Goal: Download file/media

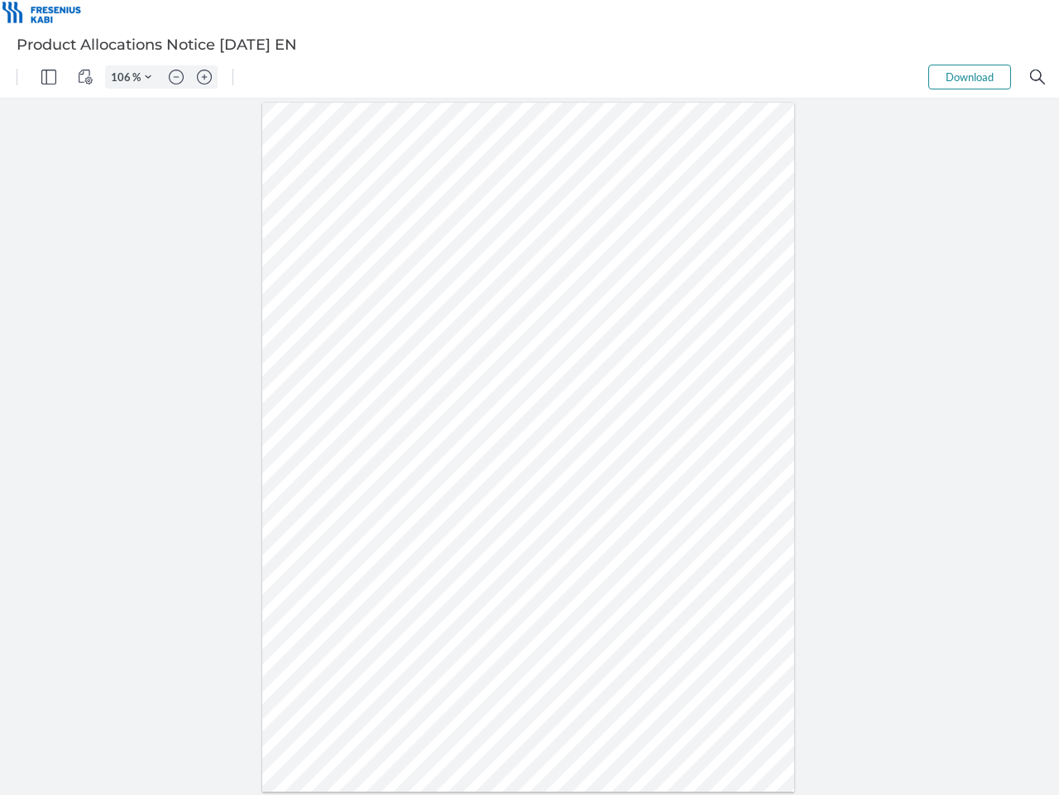
click at [49, 77] on img "Panel" at bounding box center [48, 77] width 15 height 15
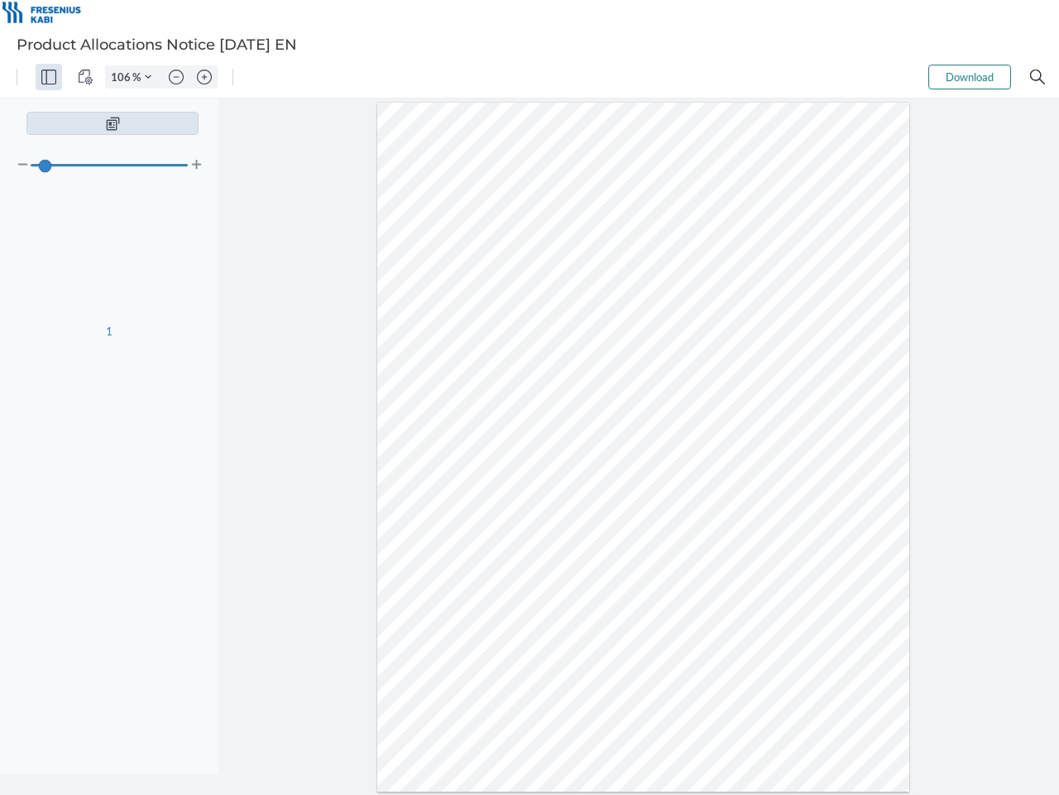
click at [85, 77] on img "View Controls" at bounding box center [85, 77] width 15 height 15
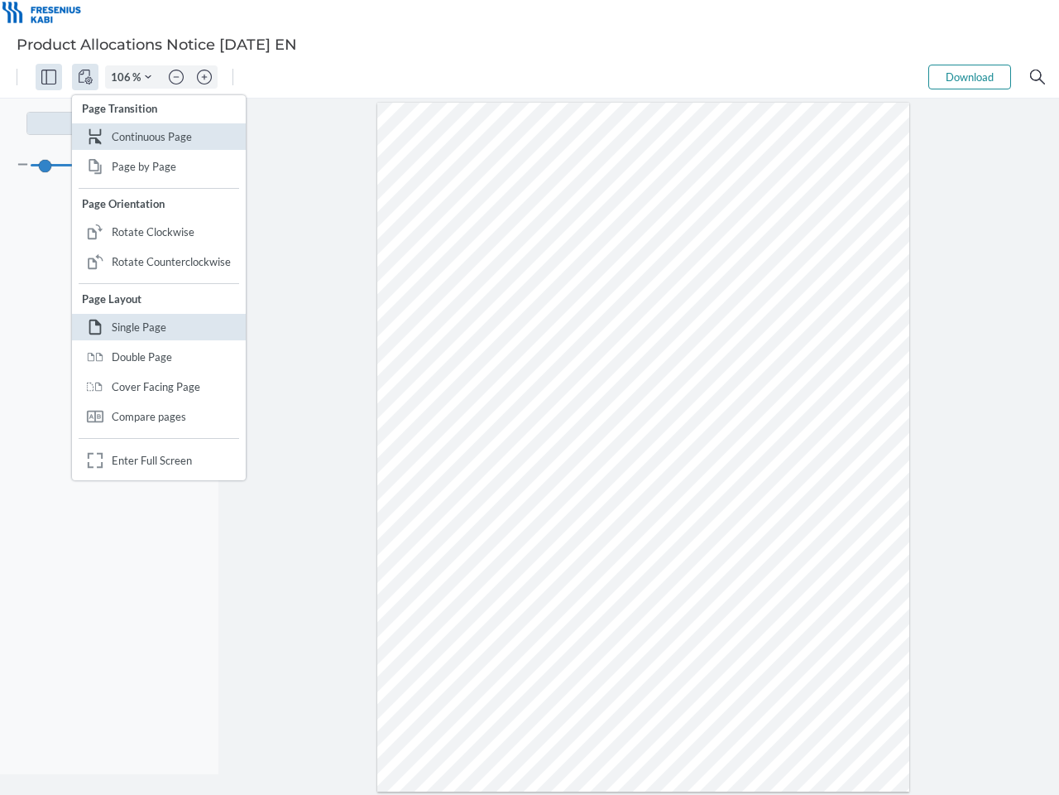
click at [123, 77] on input "106" at bounding box center [119, 77] width 26 height 15
click at [148, 77] on img "Zoom Controls" at bounding box center [148, 77] width 7 height 7
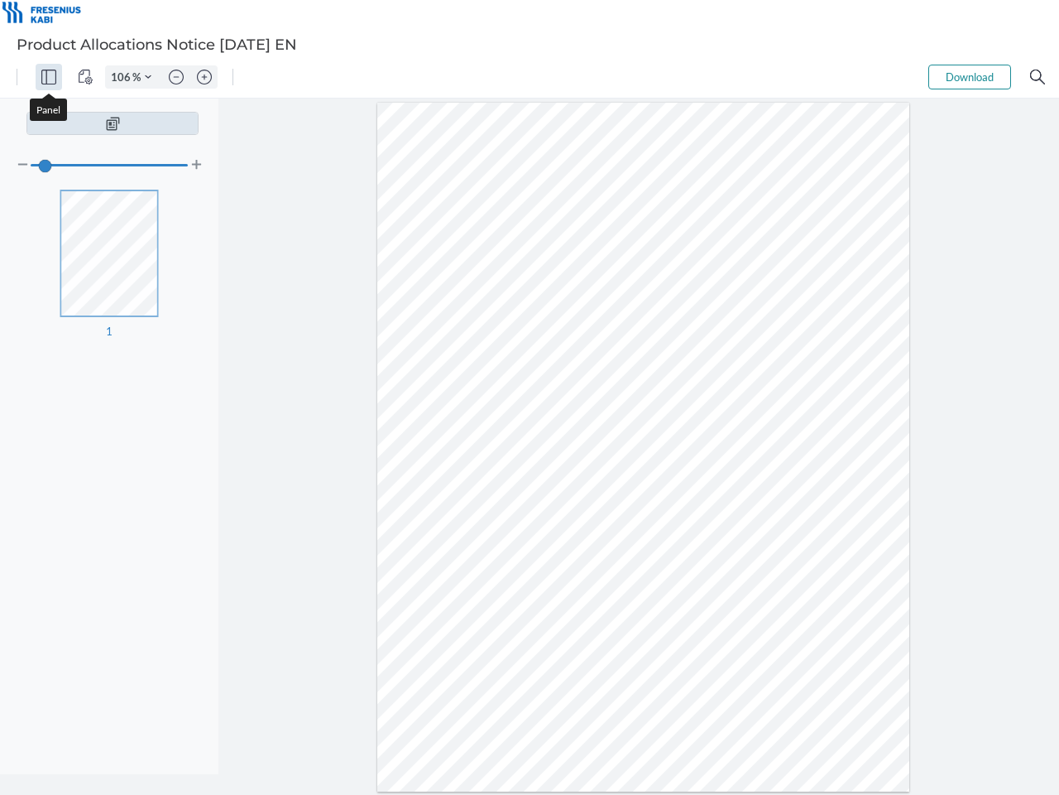
click at [176, 77] on img "Zoom out" at bounding box center [176, 77] width 15 height 15
click at [204, 77] on img "Zoom in" at bounding box center [204, 77] width 15 height 15
type input "106"
click at [970, 77] on button "Download" at bounding box center [970, 77] width 83 height 25
click at [1038, 77] on img "Search" at bounding box center [1037, 77] width 15 height 15
